Goal: Obtain resource: Obtain resource

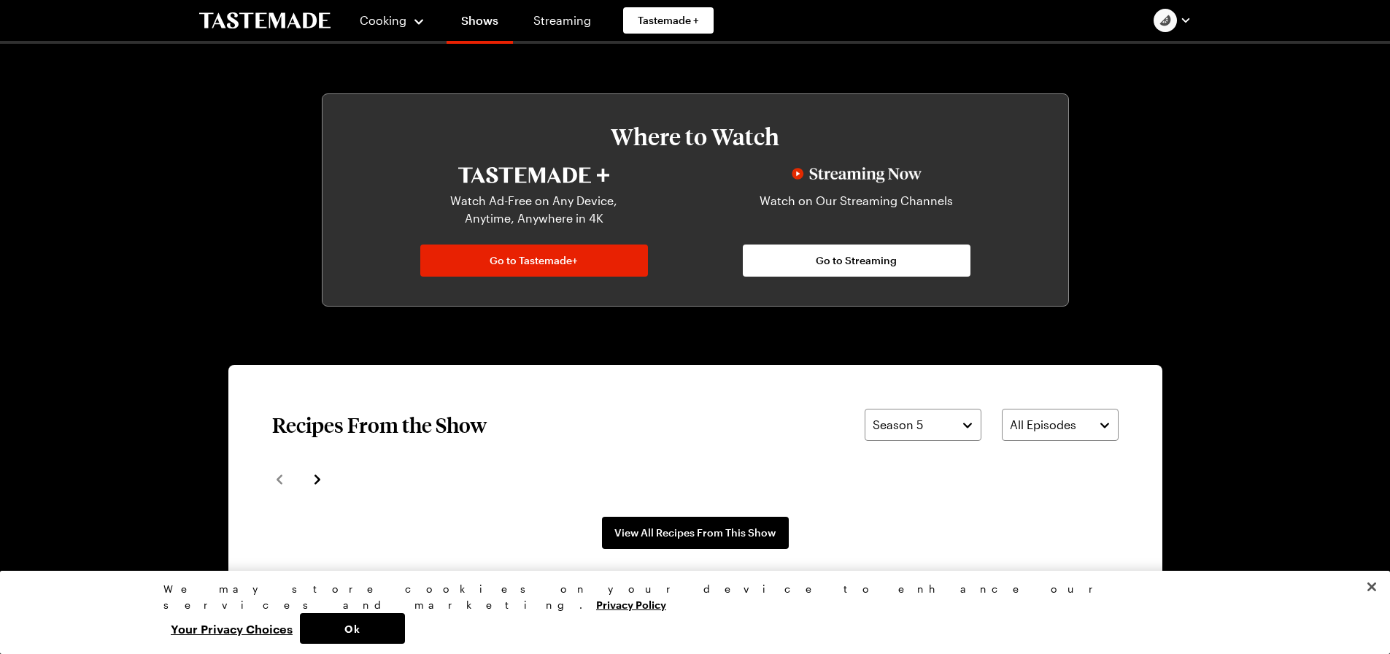
scroll to position [949, 0]
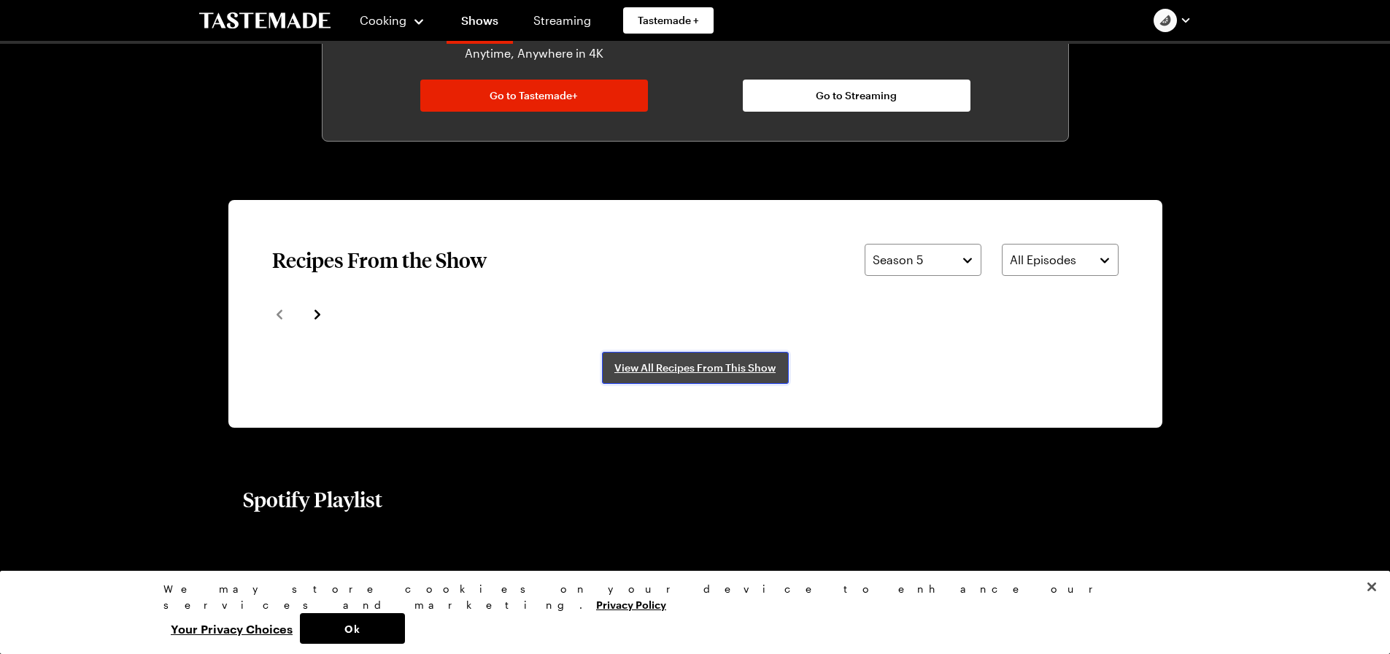
click at [707, 368] on span "View All Recipes From This Show" at bounding box center [694, 367] width 161 height 15
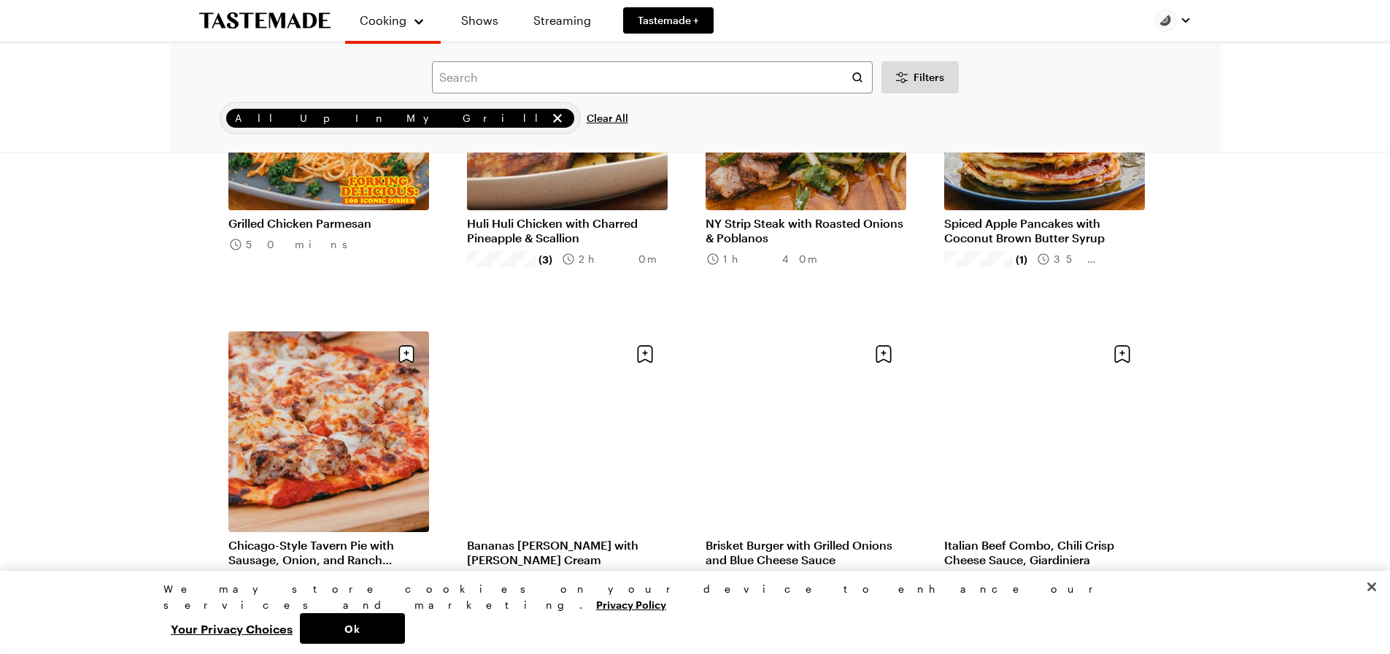
scroll to position [584, 0]
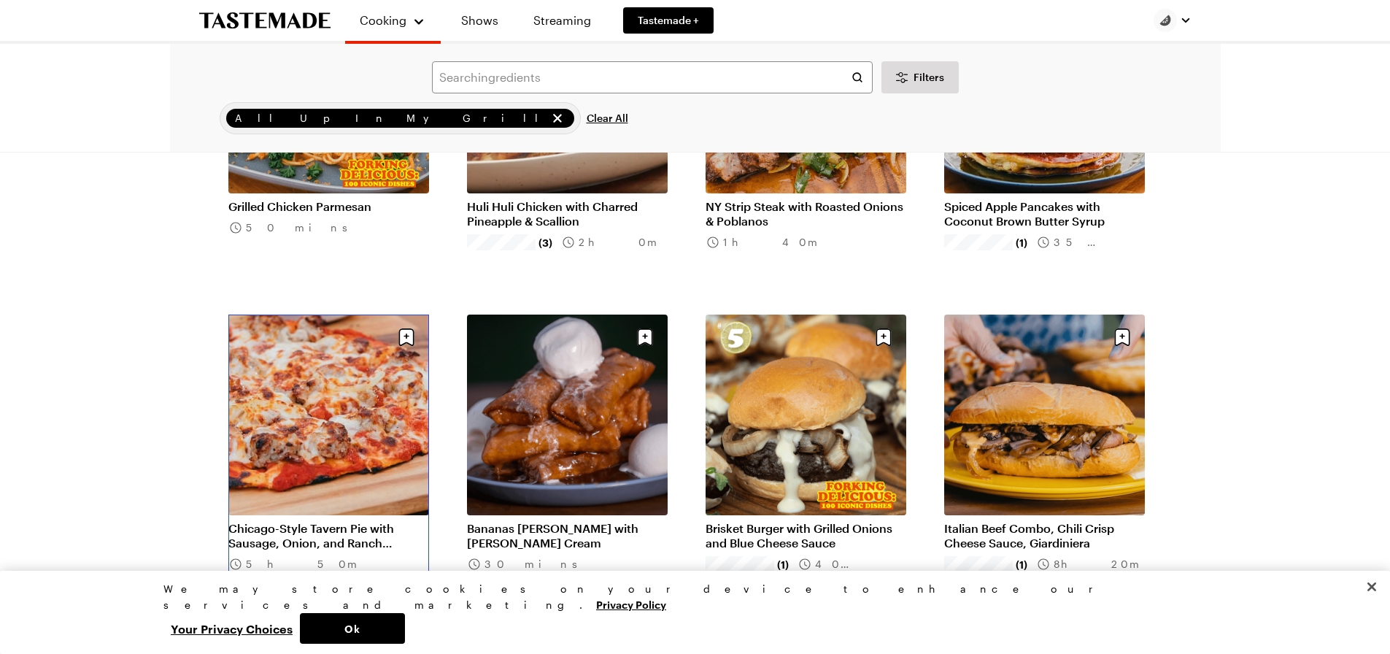
click at [343, 521] on link "Chicago-Style Tavern Pie with Sausage, Onion, and Ranch Dressing" at bounding box center [328, 535] width 201 height 29
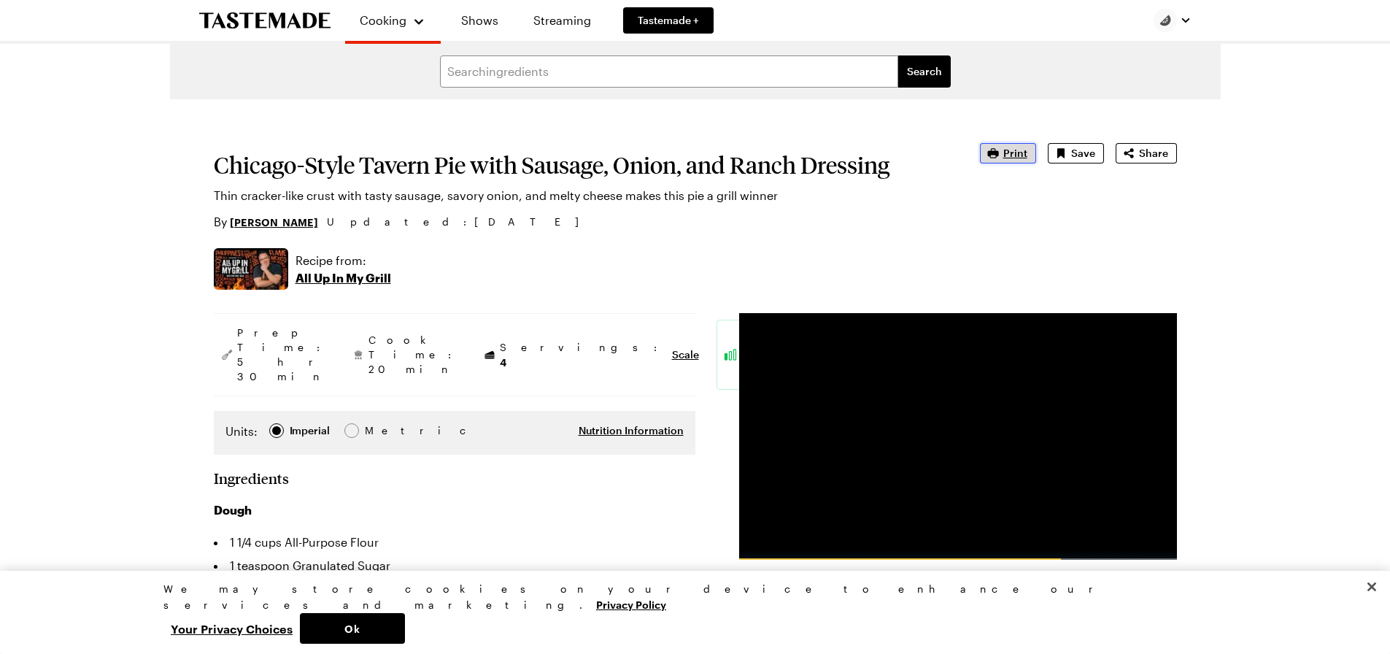
click at [1014, 152] on span "Print" at bounding box center [1015, 153] width 24 height 15
